Goal: Task Accomplishment & Management: Manage account settings

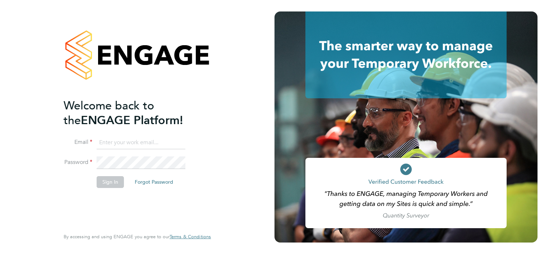
type input "Mick.Woodcock@justice.gov.uk"
click at [113, 180] on button "Sign In" at bounding box center [110, 181] width 27 height 11
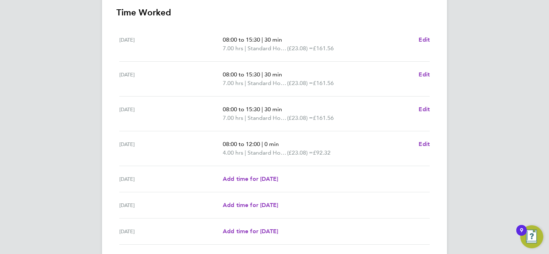
scroll to position [261, 0]
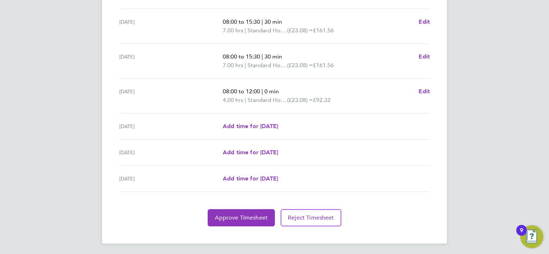
drag, startPoint x: 427, startPoint y: 122, endPoint x: 425, endPoint y: 138, distance: 16.3
click at [425, 138] on div "Back Following [PERSON_NAME] Timesheet [DATE] - [DATE] "Probation Service Offic…" at bounding box center [274, 1] width 345 height 485
drag, startPoint x: 425, startPoint y: 138, endPoint x: 504, endPoint y: 127, distance: 79.4
click at [247, 217] on span "Approve Timesheet" at bounding box center [241, 217] width 53 height 7
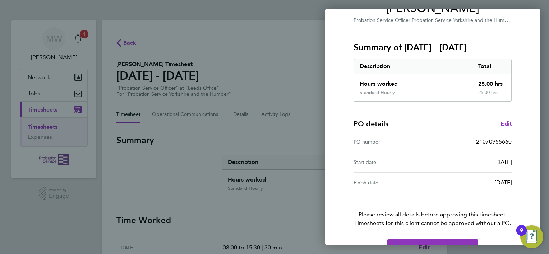
scroll to position [89, 0]
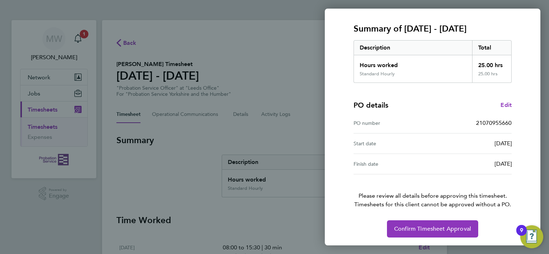
drag, startPoint x: 520, startPoint y: 131, endPoint x: 494, endPoint y: 197, distance: 71.2
click at [494, 197] on div "Timesheet approval of [PERSON_NAME] Probation Service Officer · Probation Servi…" at bounding box center [433, 95] width 216 height 304
click at [427, 229] on span "Confirm Timesheet Approval" at bounding box center [432, 229] width 77 height 7
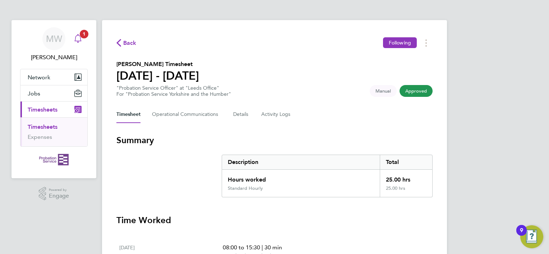
click at [79, 38] on icon "Main navigation" at bounding box center [78, 38] width 9 height 9
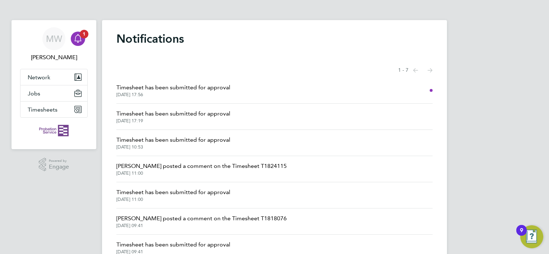
click at [309, 77] on div "Showing items 1 - 7 items Previous page Next page" at bounding box center [274, 70] width 316 height 14
